Goal: Information Seeking & Learning: Understand process/instructions

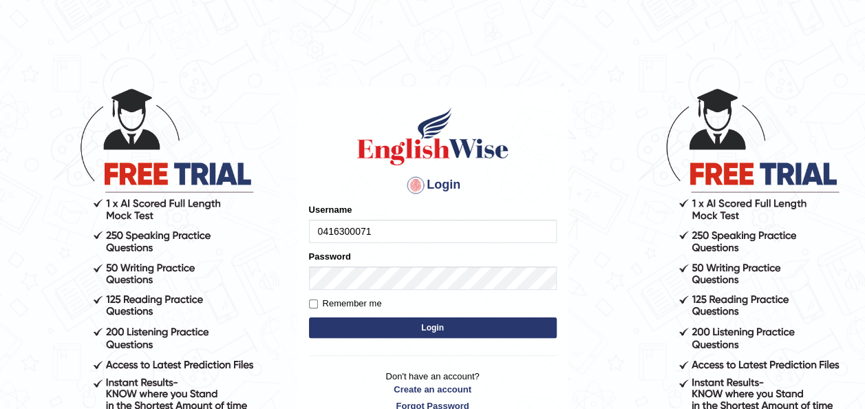
type input "0416300071"
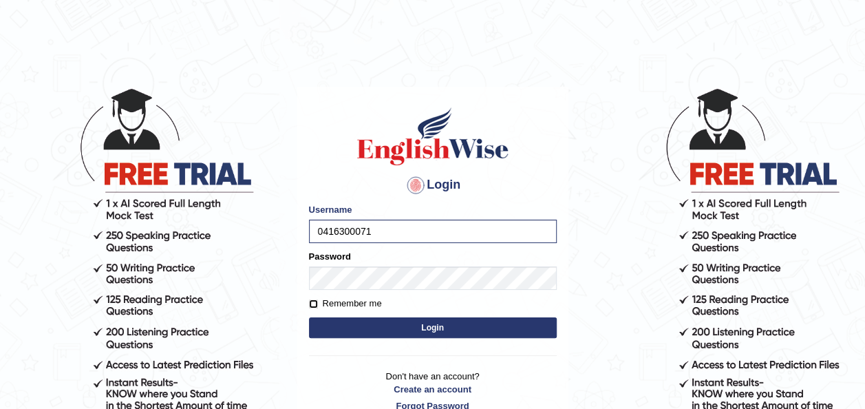
click at [314, 301] on input "Remember me" at bounding box center [313, 303] width 9 height 9
checkbox input "true"
click at [344, 326] on button "Login" at bounding box center [433, 327] width 248 height 21
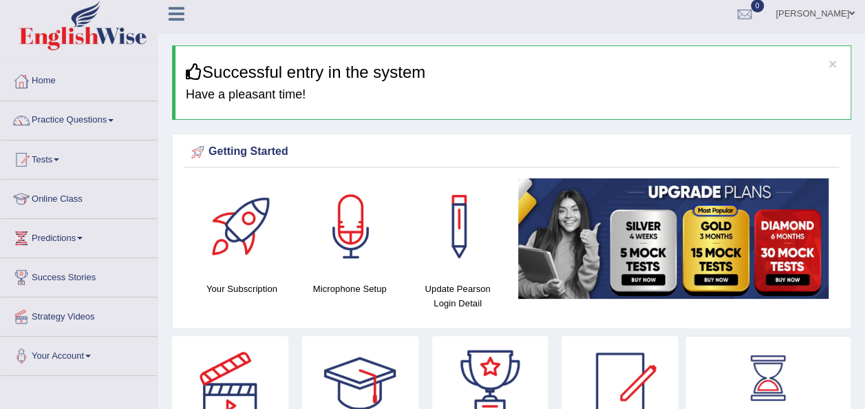
scroll to position [6, 0]
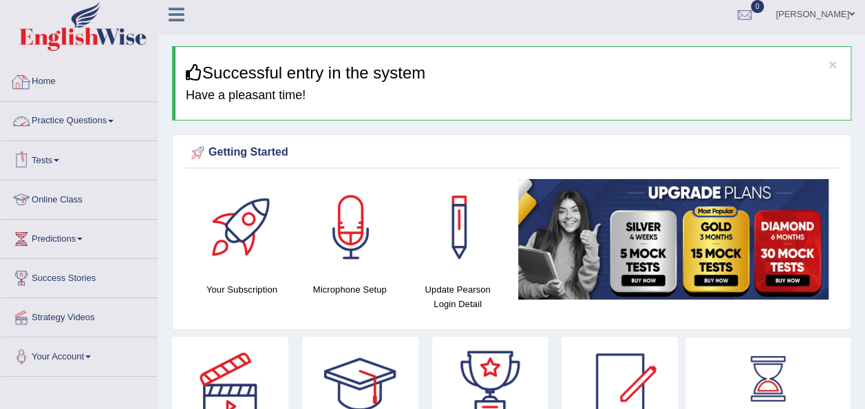
click at [45, 81] on link "Home" at bounding box center [79, 80] width 157 height 34
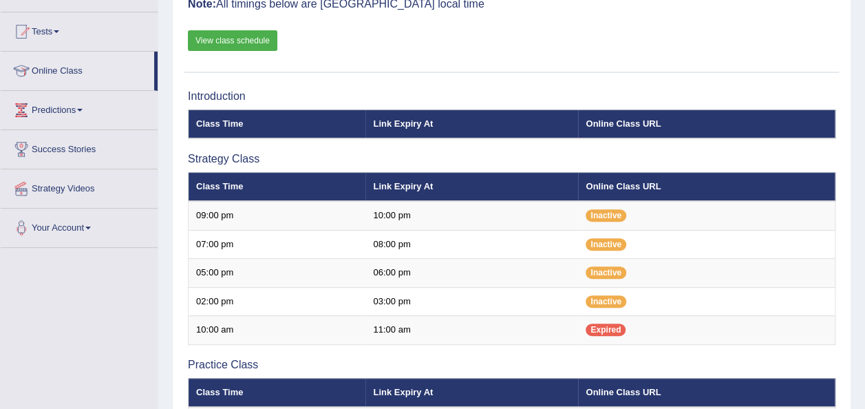
scroll to position [138, 0]
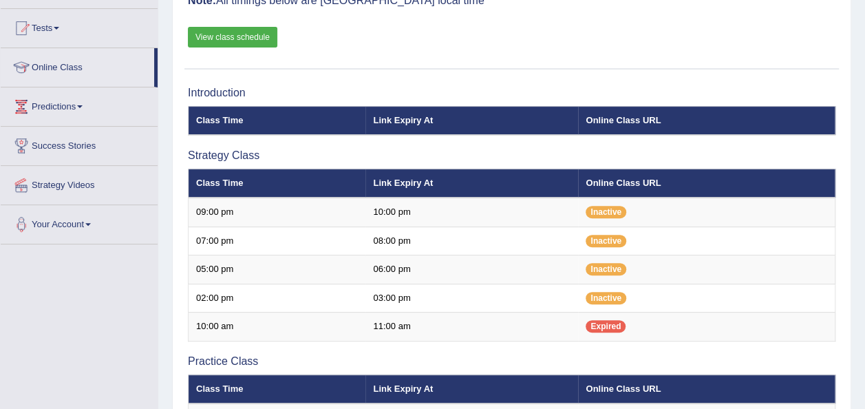
click at [246, 35] on link "View class schedule" at bounding box center [233, 37] width 90 height 21
